Goal: Task Accomplishment & Management: Complete application form

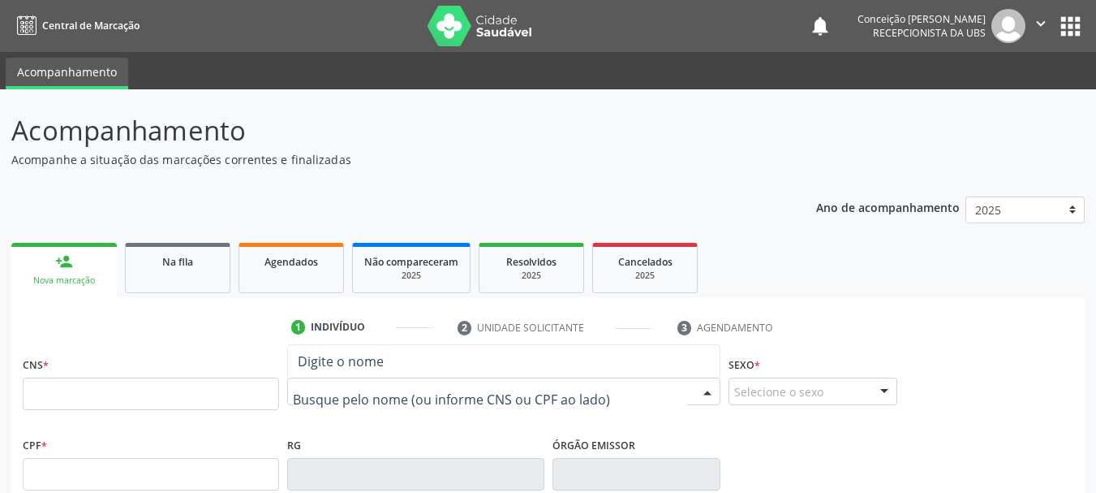
paste input "[PERSON_NAME]"
type input "[PERSON_NAME]"
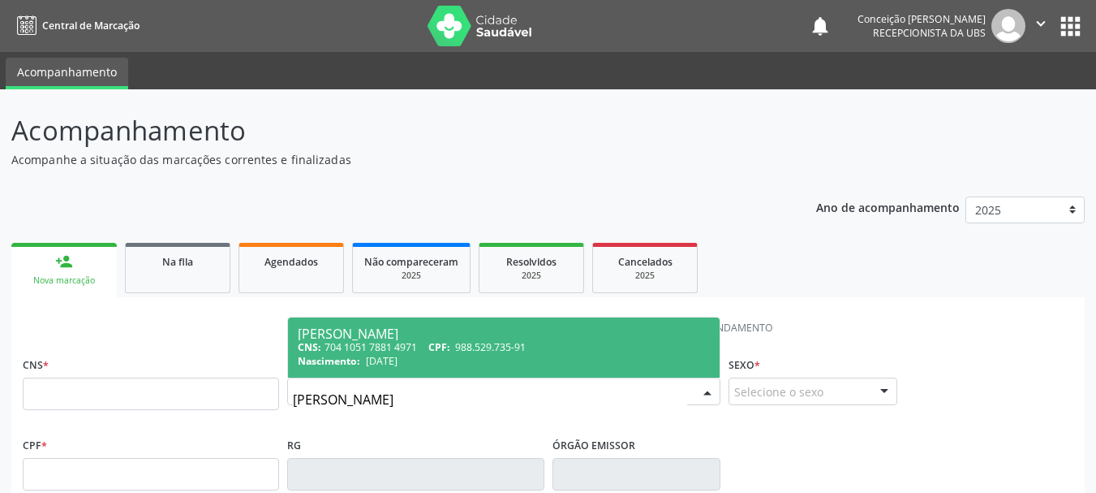
click at [445, 361] on div "Nascimento: [DATE]" at bounding box center [504, 361] width 412 height 14
type input "704 1051 7881 4971"
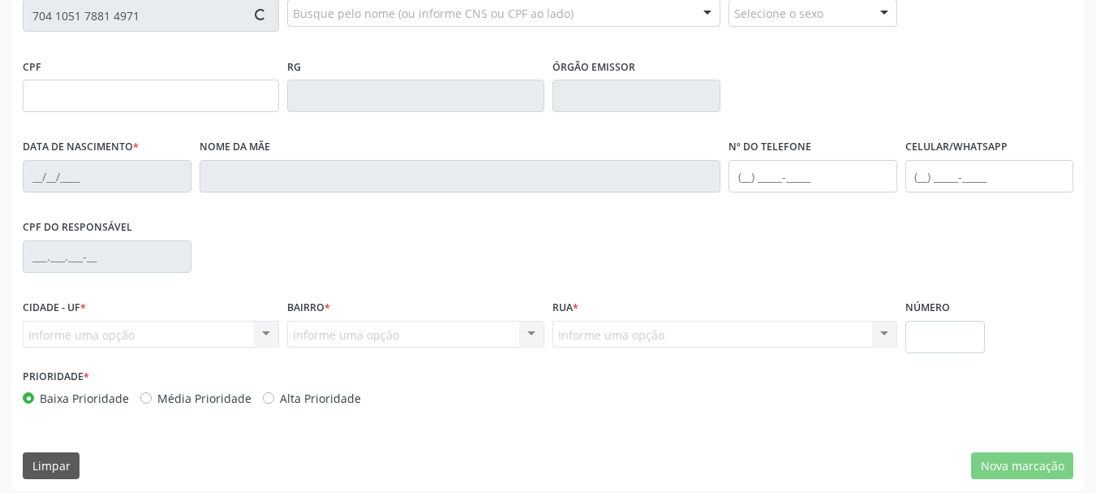
scroll to position [387, 0]
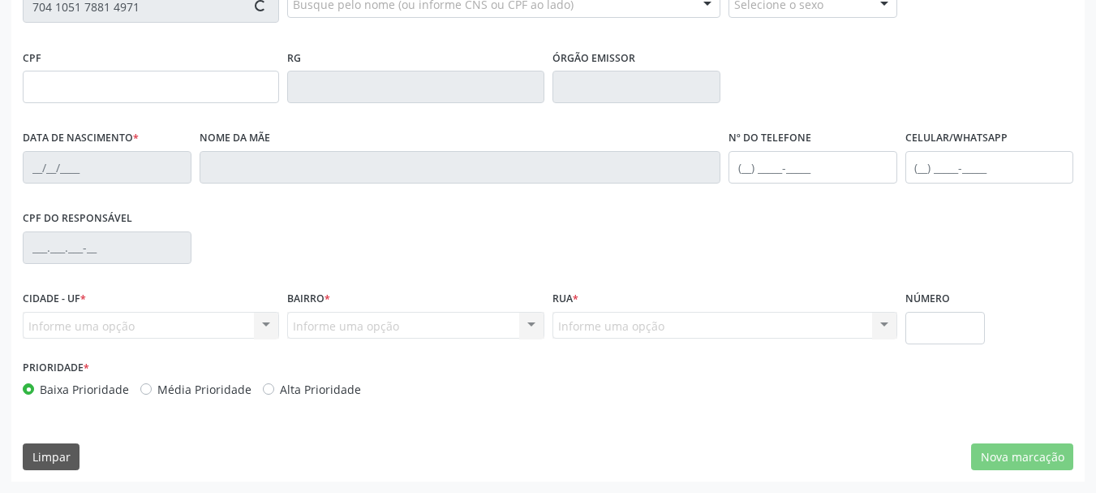
type input "988.529.735-91"
type input "[DATE]"
type input "[PERSON_NAME]"
type input "[PHONE_NUMBER]"
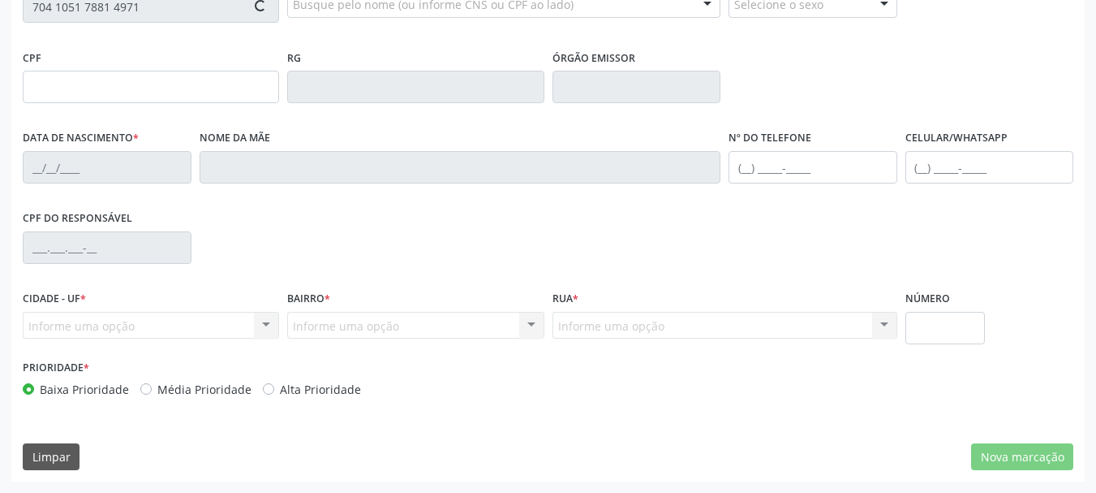
type input "211"
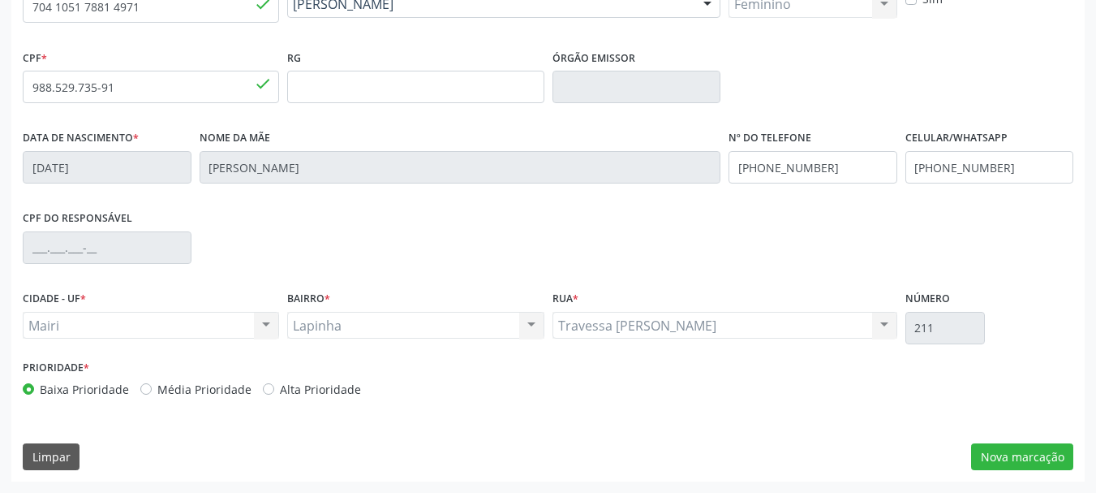
click at [280, 388] on label "Alta Prioridade" at bounding box center [320, 389] width 81 height 17
click at [264, 388] on input "Alta Prioridade" at bounding box center [268, 388] width 11 height 15
radio input "true"
click at [1039, 458] on button "Nova marcação" at bounding box center [1022, 457] width 102 height 28
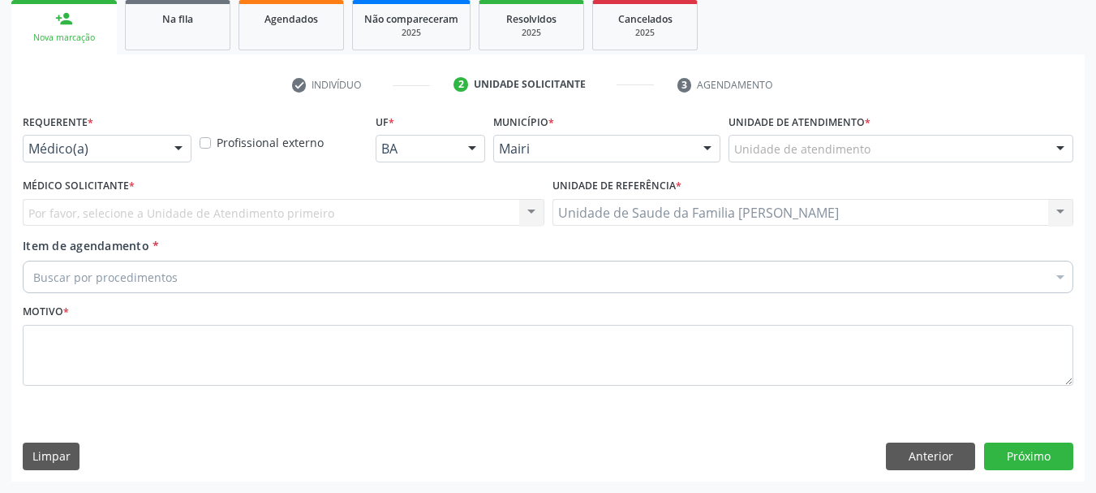
click at [172, 146] on div at bounding box center [178, 150] width 24 height 28
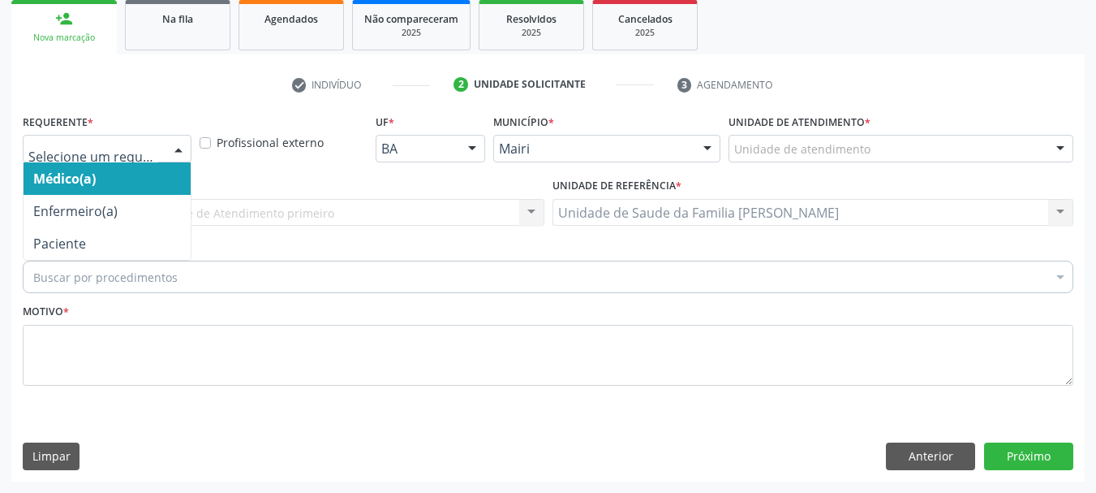
click at [144, 178] on span "Médico(a)" at bounding box center [107, 178] width 167 height 32
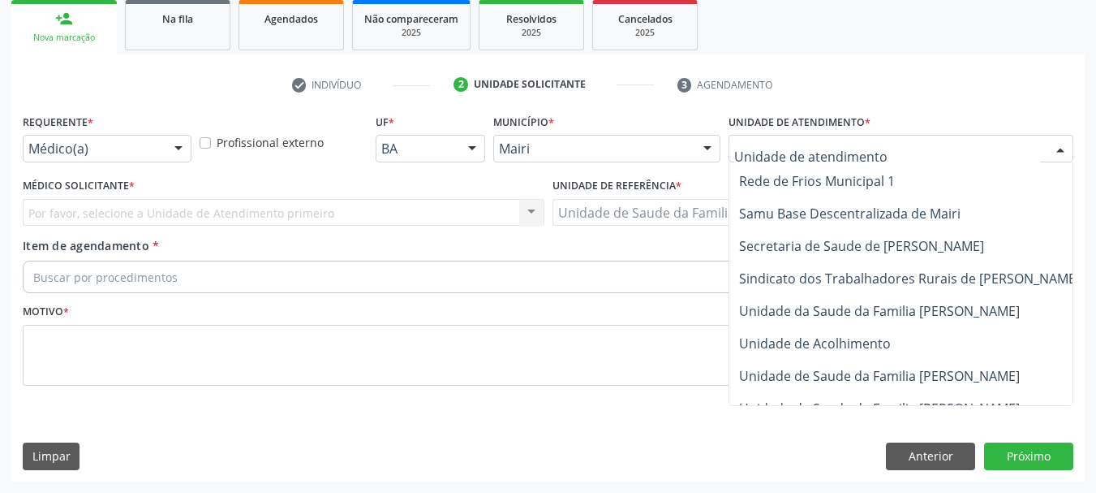
scroll to position [1198, 0]
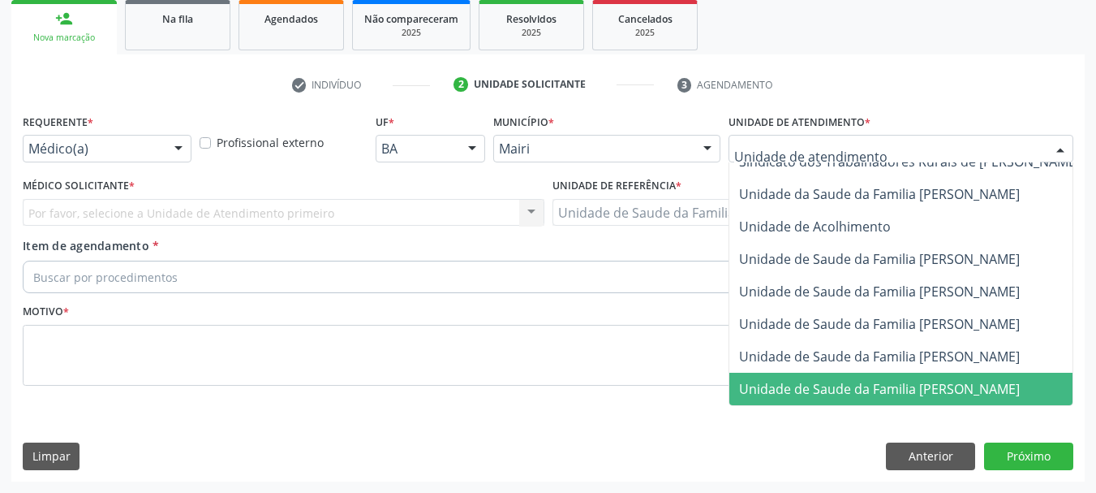
click at [865, 380] on span "Unidade de Saude da Familia [PERSON_NAME]" at bounding box center [879, 389] width 281 height 18
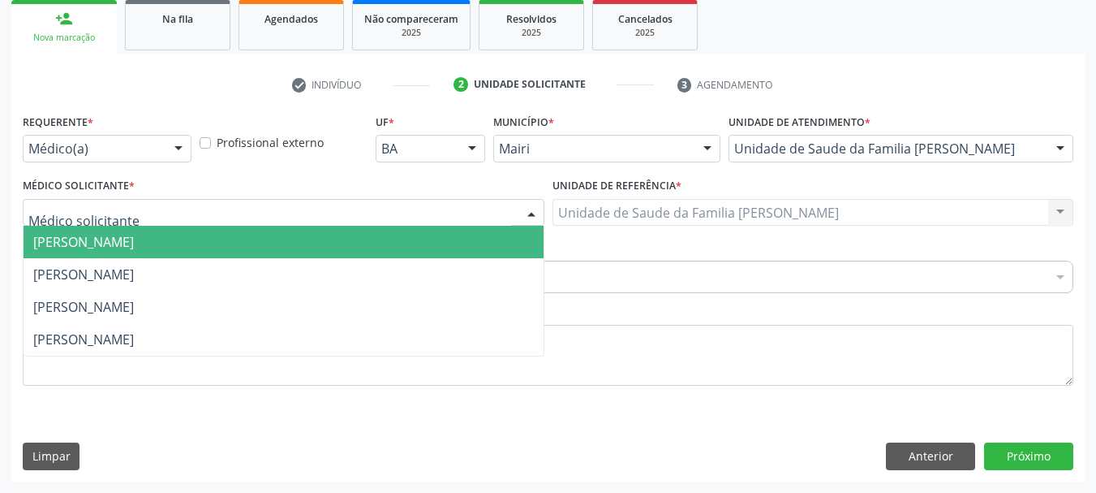
click at [523, 213] on div at bounding box center [531, 214] width 24 height 28
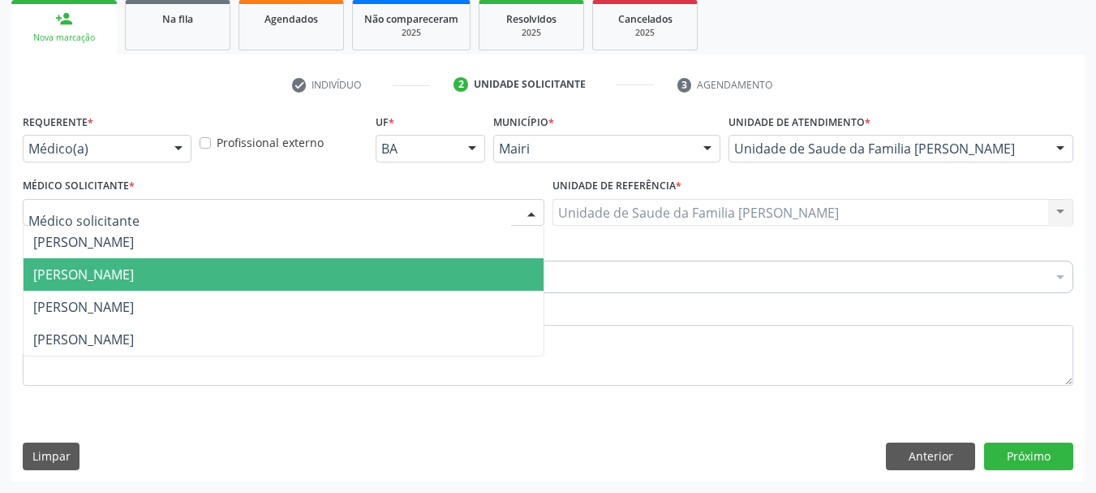
click at [134, 279] on span "[PERSON_NAME]" at bounding box center [83, 274] width 101 height 18
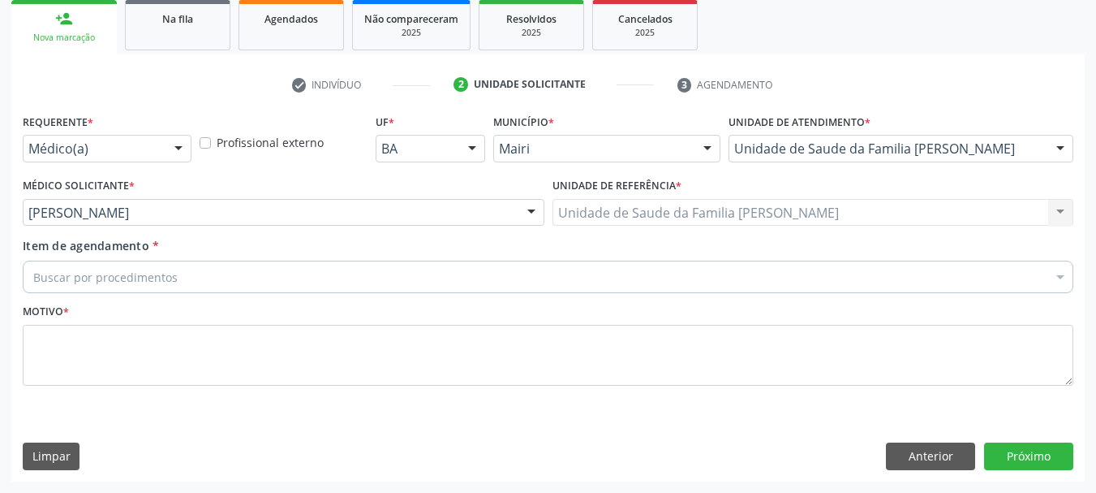
click at [224, 273] on div "Buscar por procedimentos" at bounding box center [548, 276] width 1051 height 32
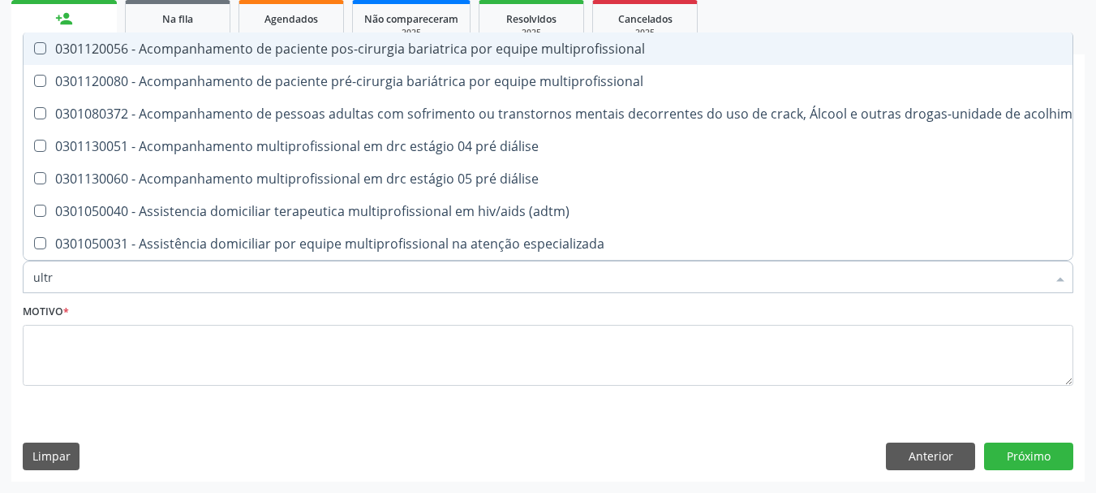
type input "ultra"
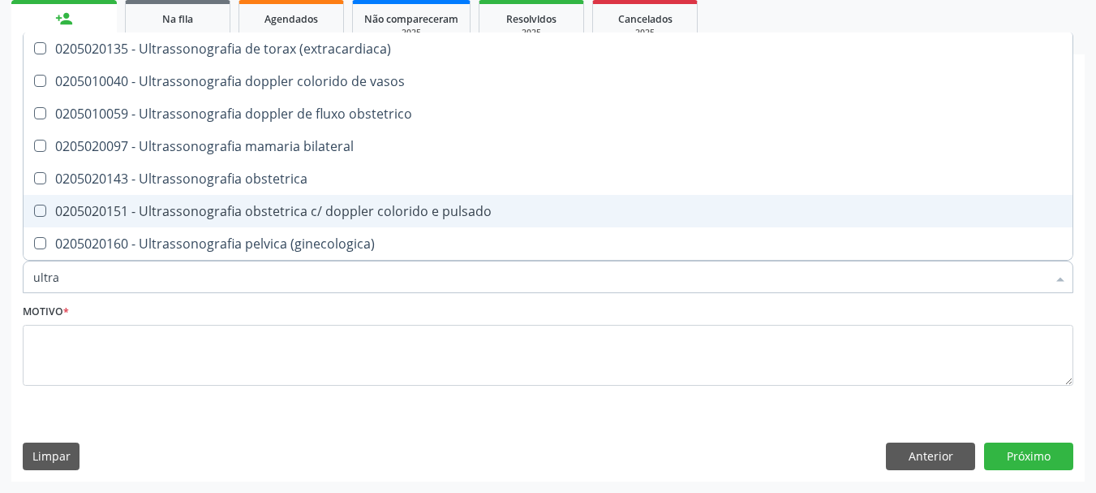
scroll to position [552, 0]
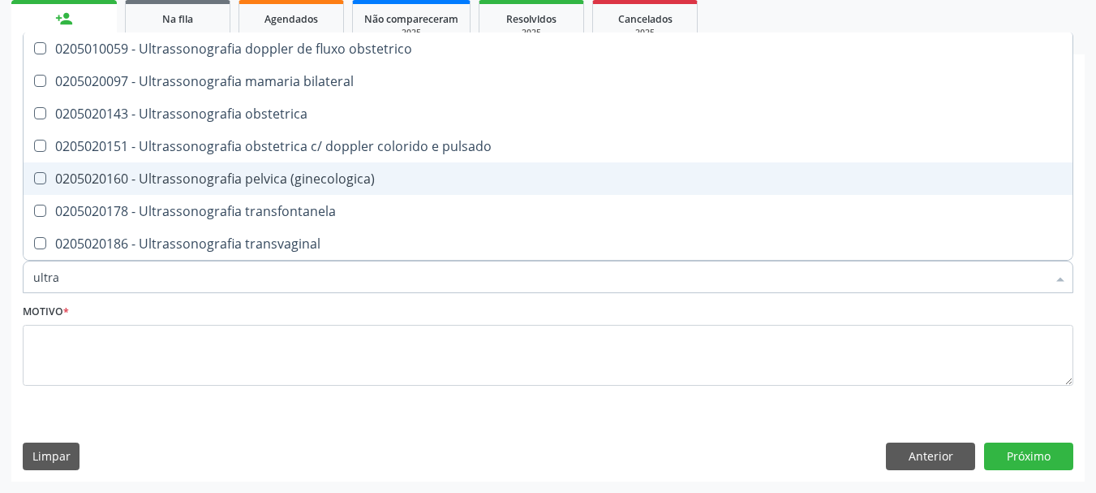
click at [231, 183] on div "0205020160 - Ultrassonografia pelvica (ginecologica)" at bounding box center [548, 178] width 1030 height 13
checkbox \(ginecologica\) "true"
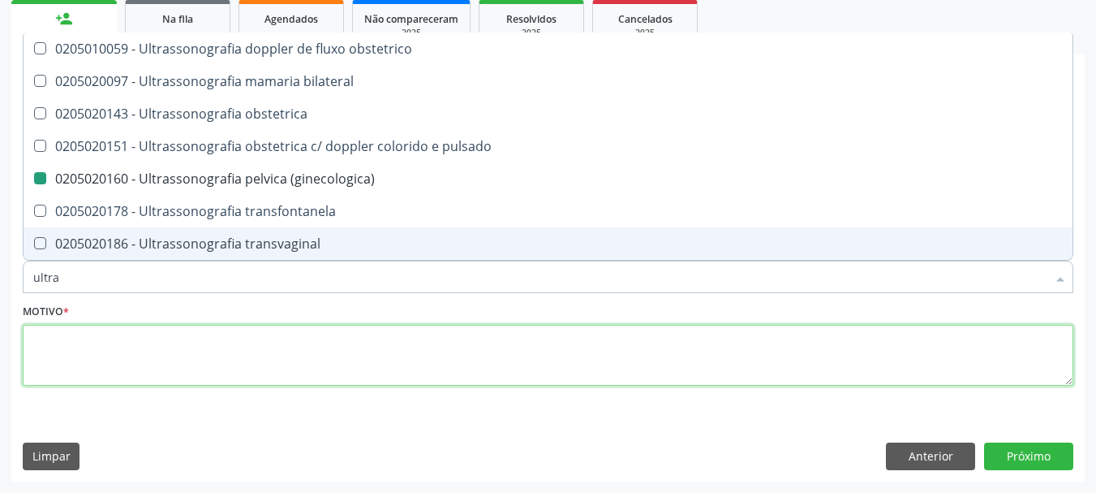
click at [239, 362] on textarea at bounding box center [548, 356] width 1051 height 62
checkbox x "true"
checkbox \(ginecologica\) "false"
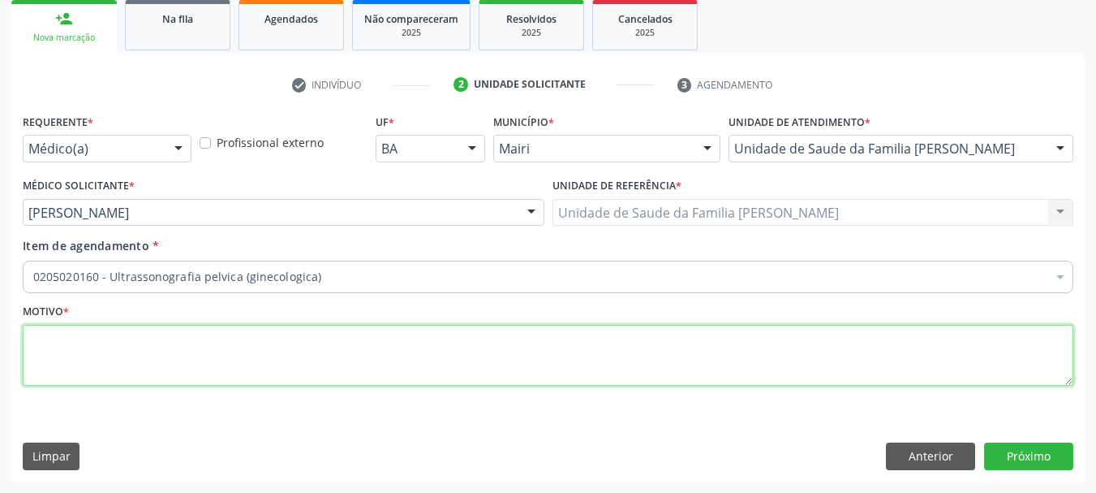
scroll to position [0, 0]
type textarea "cistocele avaliãçao cirugica"
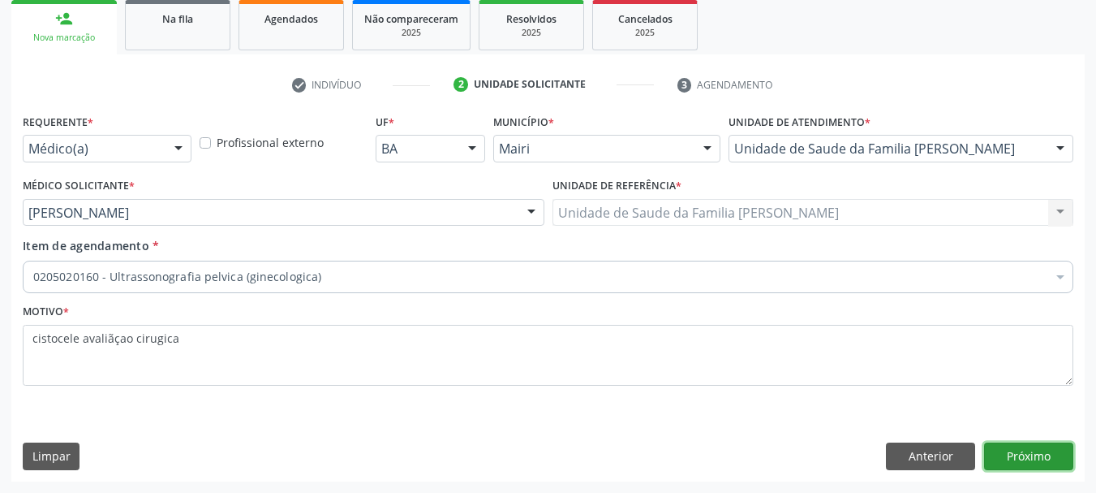
click at [1015, 464] on button "Próximo" at bounding box center [1028, 456] width 89 height 28
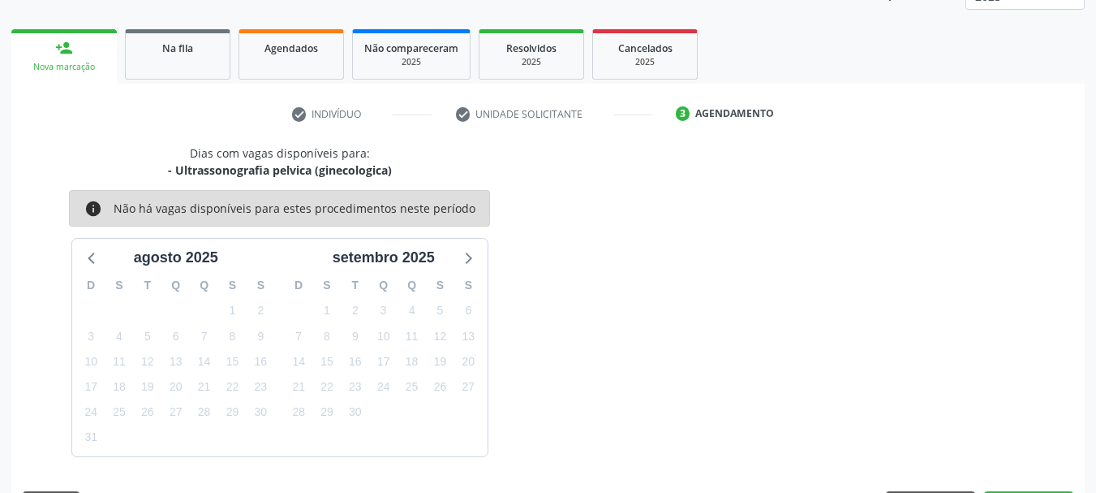
scroll to position [243, 0]
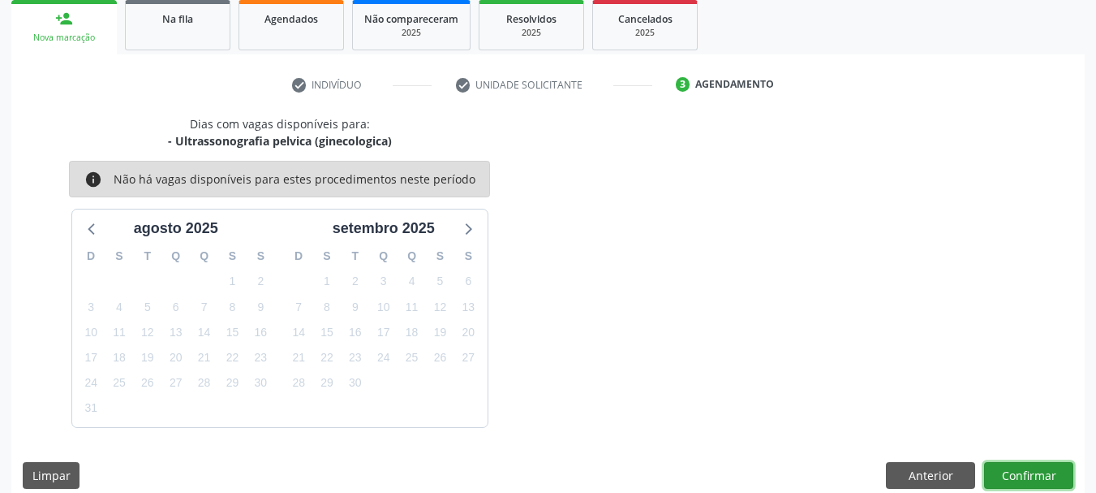
click at [1020, 471] on button "Confirmar" at bounding box center [1028, 476] width 89 height 28
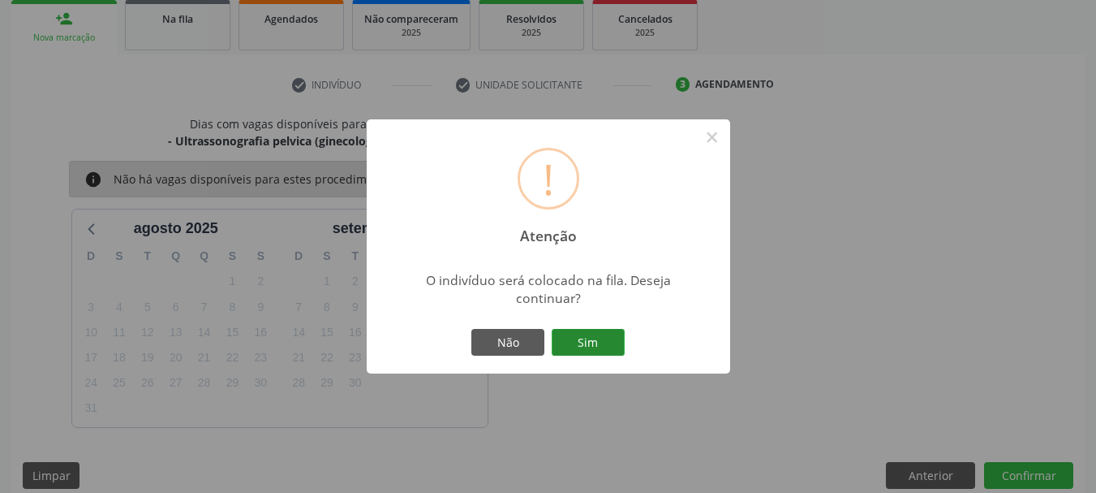
click at [591, 342] on button "Sim" at bounding box center [588, 343] width 73 height 28
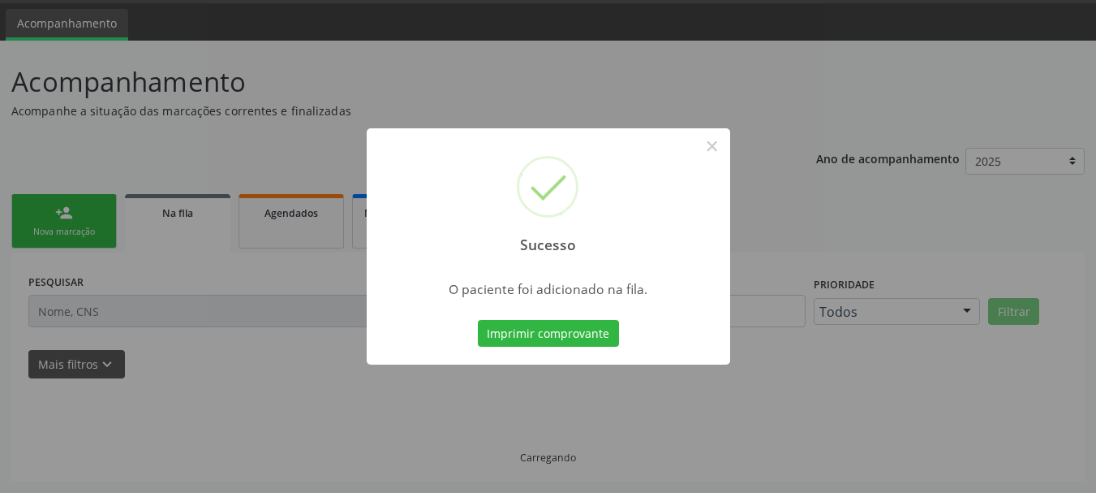
scroll to position [49, 0]
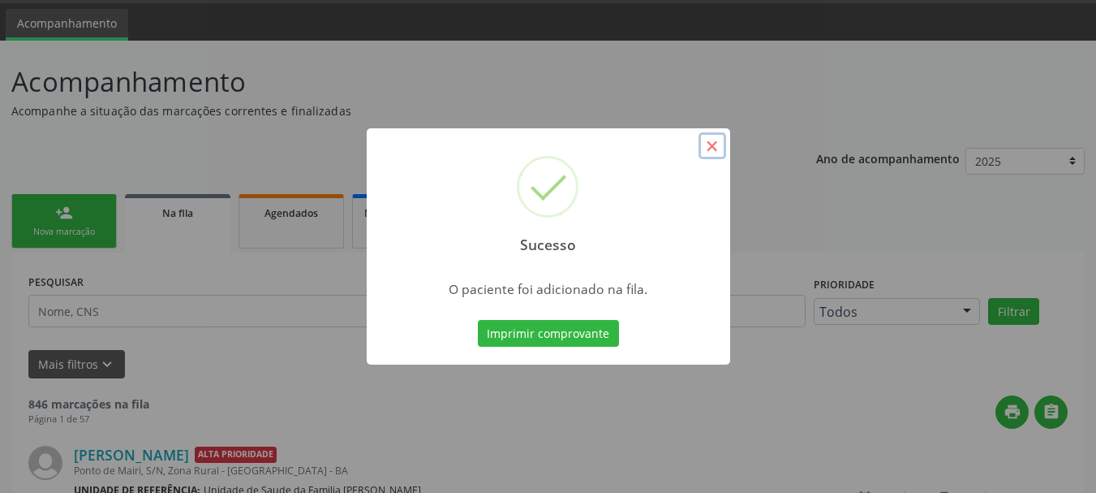
click at [709, 145] on button "×" at bounding box center [713, 146] width 28 height 28
